Goal: Task Accomplishment & Management: Manage account settings

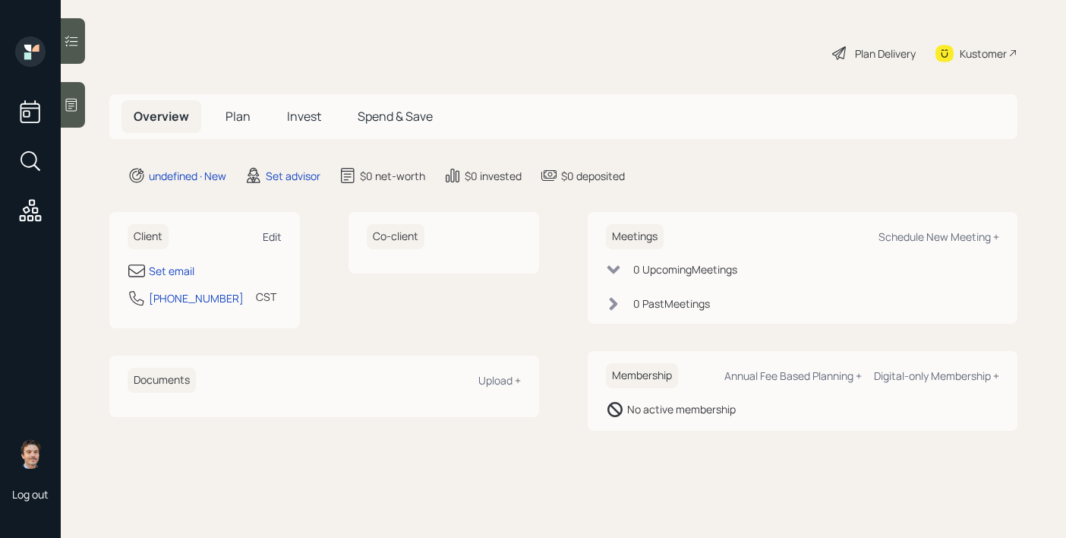
click at [270, 233] on div "Edit" at bounding box center [272, 236] width 19 height 14
select select "America/[GEOGRAPHIC_DATA]"
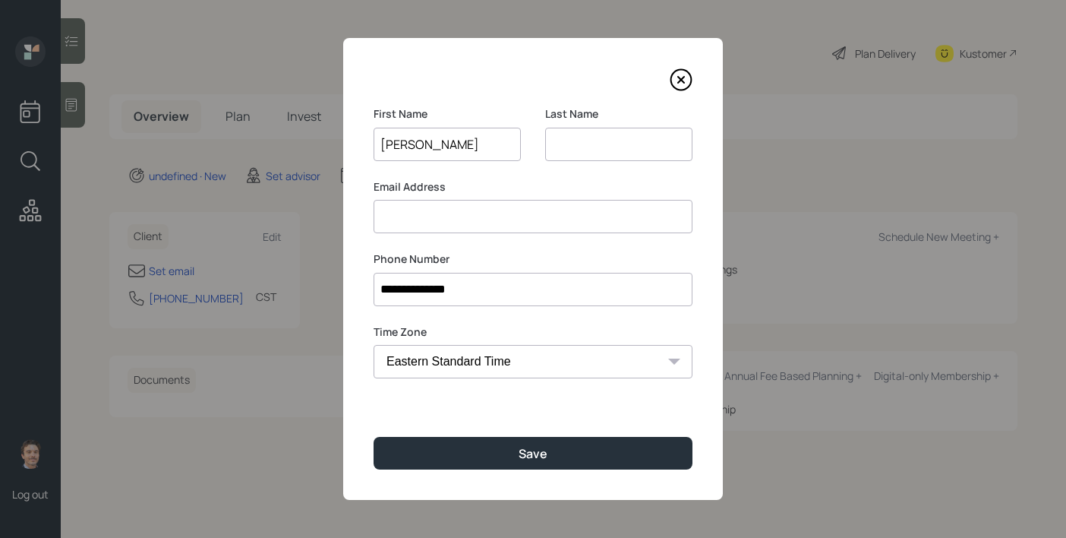
type input "[PERSON_NAME]"
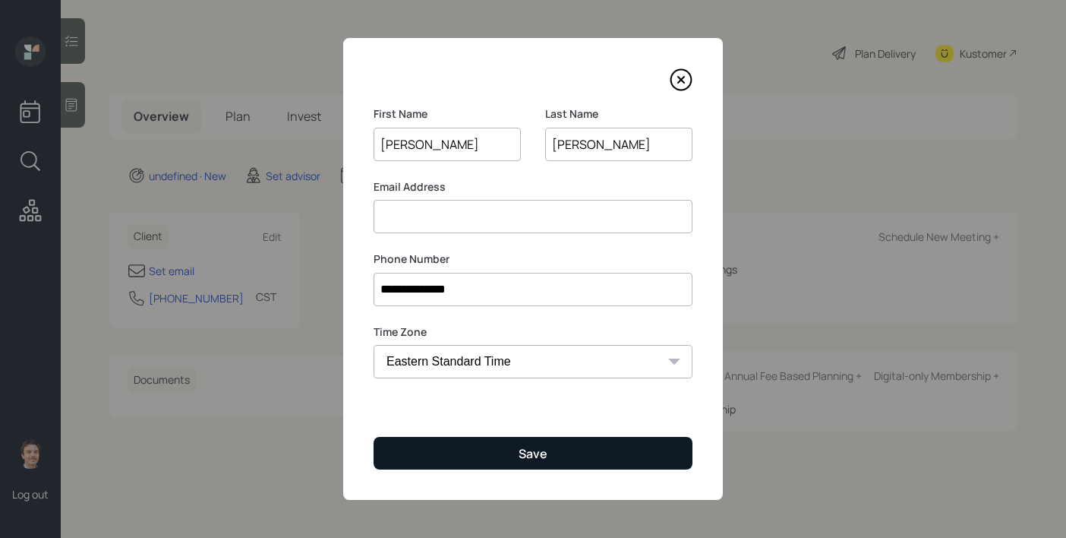
type input "[PERSON_NAME]"
click at [495, 458] on button "Save" at bounding box center [533, 453] width 319 height 33
